Goal: Transaction & Acquisition: Purchase product/service

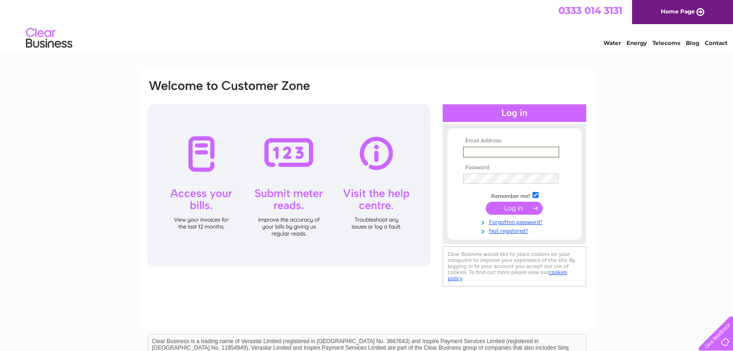
type input "[EMAIL_ADDRESS][DOMAIN_NAME]"
click at [511, 206] on input "submit" at bounding box center [514, 207] width 57 height 13
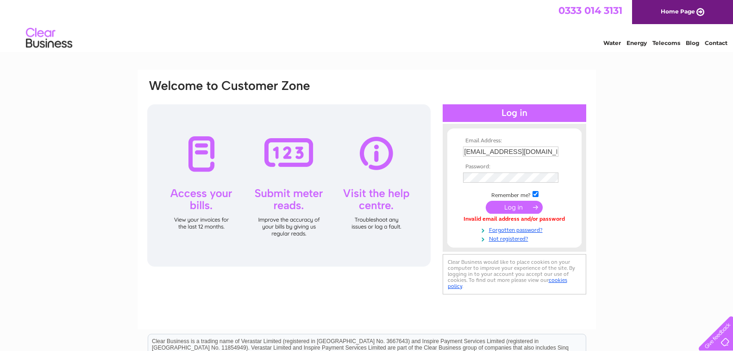
click at [513, 209] on input "submit" at bounding box center [514, 207] width 57 height 13
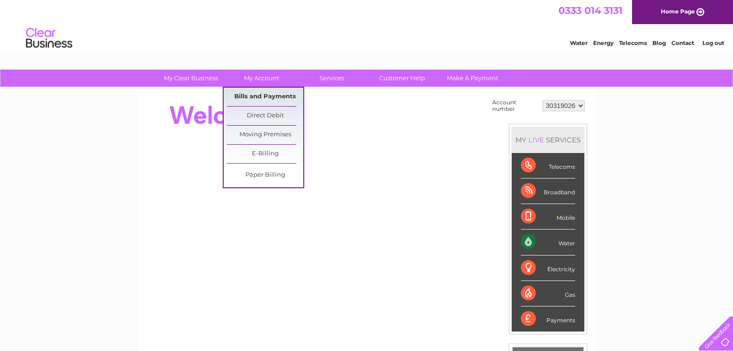
click at [274, 98] on link "Bills and Payments" at bounding box center [265, 97] width 76 height 19
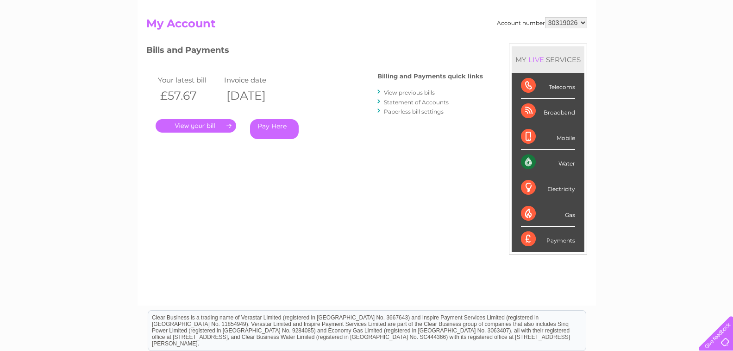
scroll to position [93, 0]
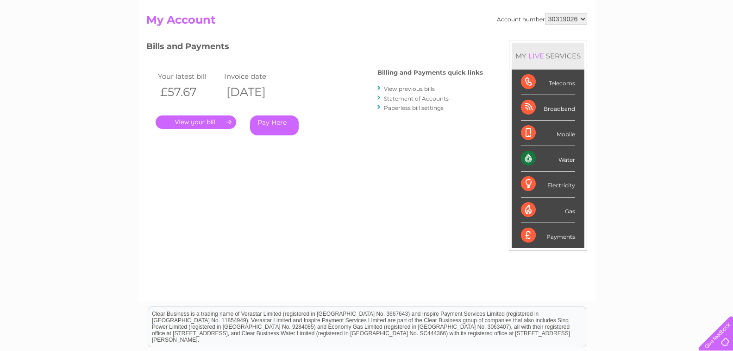
click at [272, 121] on link "Pay Here" at bounding box center [274, 125] width 49 height 20
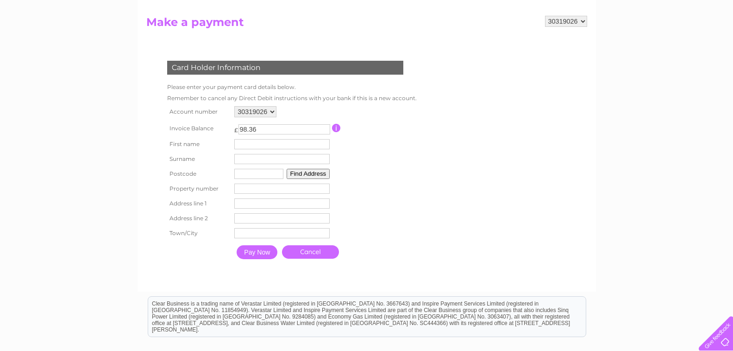
scroll to position [93, 0]
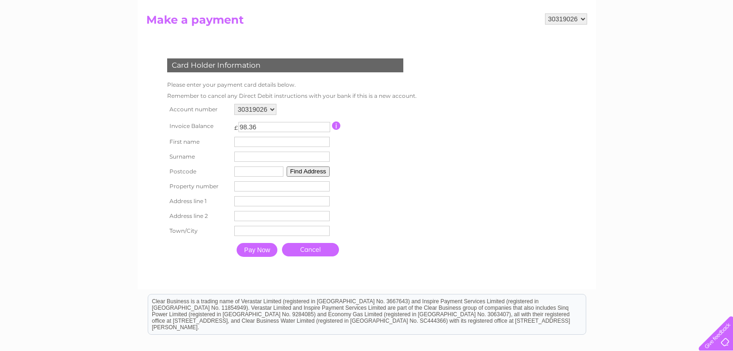
click at [336, 125] on input "button" at bounding box center [336, 125] width 9 height 8
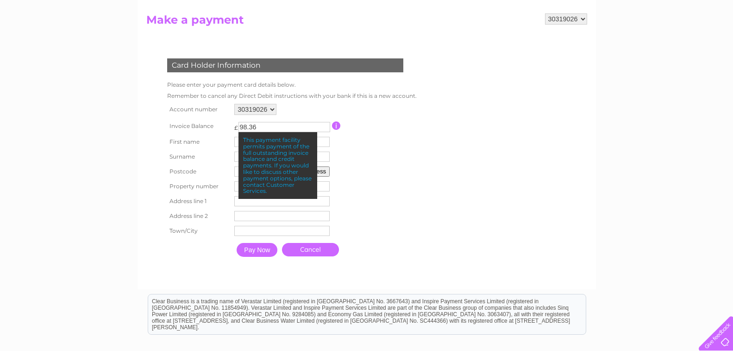
click at [433, 159] on form "30319026 Make a payment Card Holder Information Please enter your payment card …" at bounding box center [366, 146] width 441 height 266
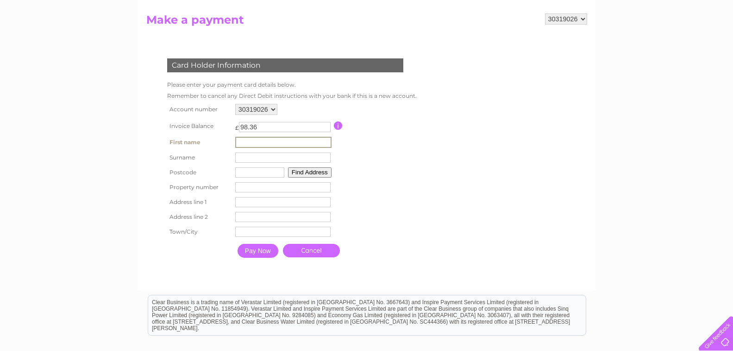
click at [242, 141] on input "text" at bounding box center [283, 142] width 96 height 11
type input "[PERSON_NAME]"
type input "PH2 8DG"
type input "Unit 5"
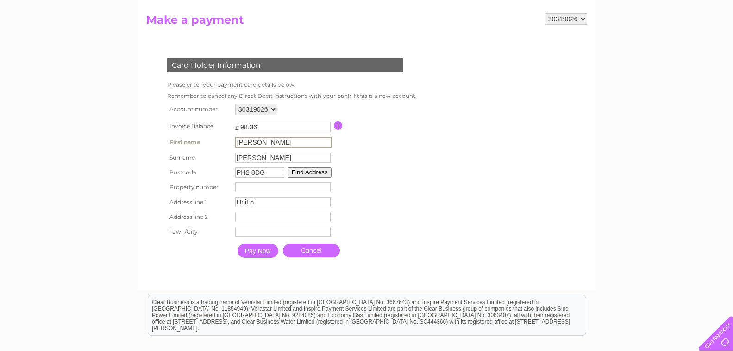
type input "Tayview Industrial Estate"
type input "[GEOGRAPHIC_DATA]"
click at [306, 172] on button "Find Address" at bounding box center [309, 171] width 44 height 10
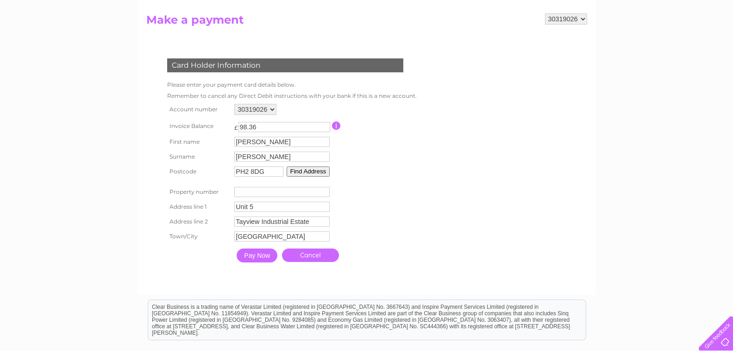
click at [304, 173] on button "Find Address" at bounding box center [309, 171] width 44 height 10
click at [256, 254] on input "Pay Now" at bounding box center [257, 255] width 41 height 14
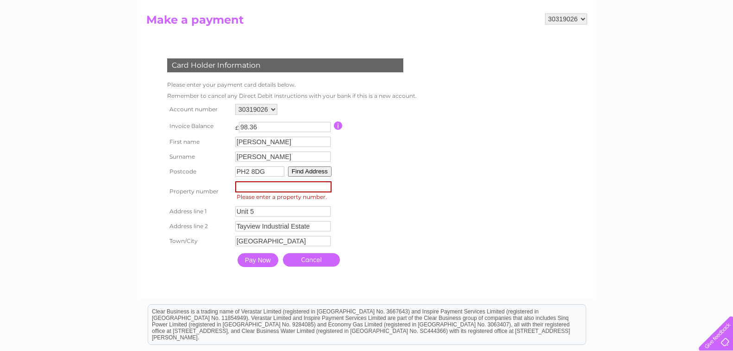
click at [239, 189] on input "number" at bounding box center [283, 186] width 96 height 11
type input "5"
click at [259, 257] on input "Pay Now" at bounding box center [258, 260] width 41 height 14
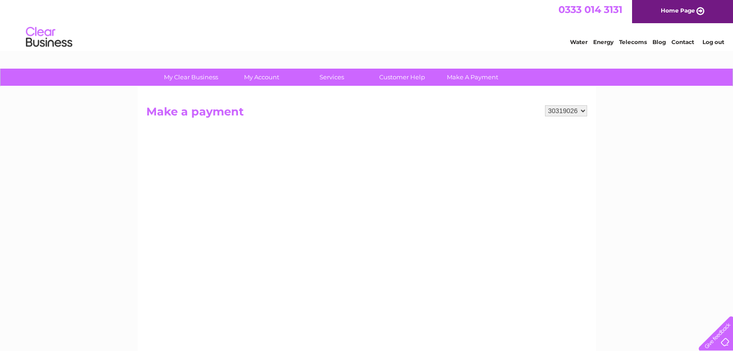
scroll to position [0, 0]
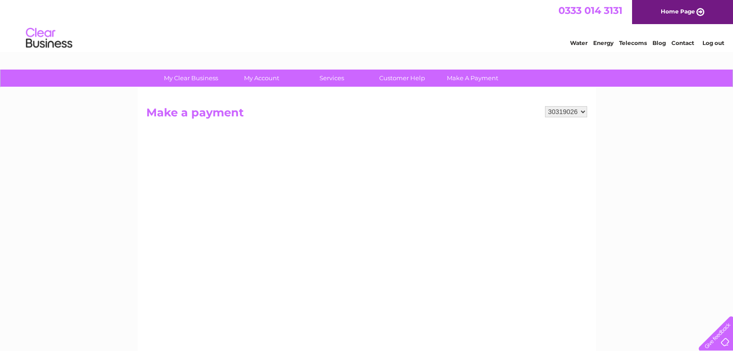
click at [712, 44] on link "Log out" at bounding box center [713, 42] width 22 height 7
